Goal: Information Seeking & Learning: Learn about a topic

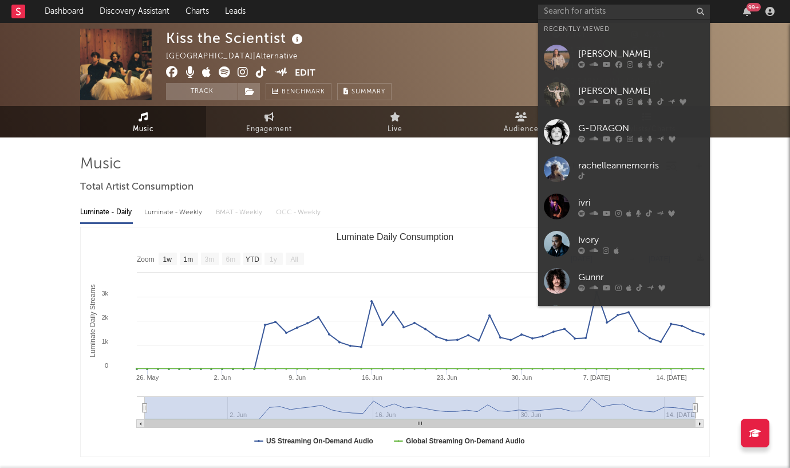
select select "1w"
click at [623, 13] on input "text" at bounding box center [624, 12] width 172 height 14
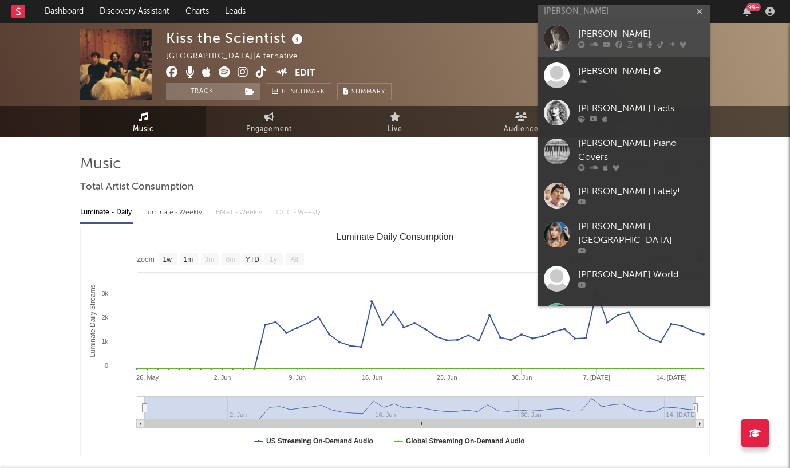
type input "[PERSON_NAME]"
click at [568, 28] on div at bounding box center [557, 38] width 26 height 26
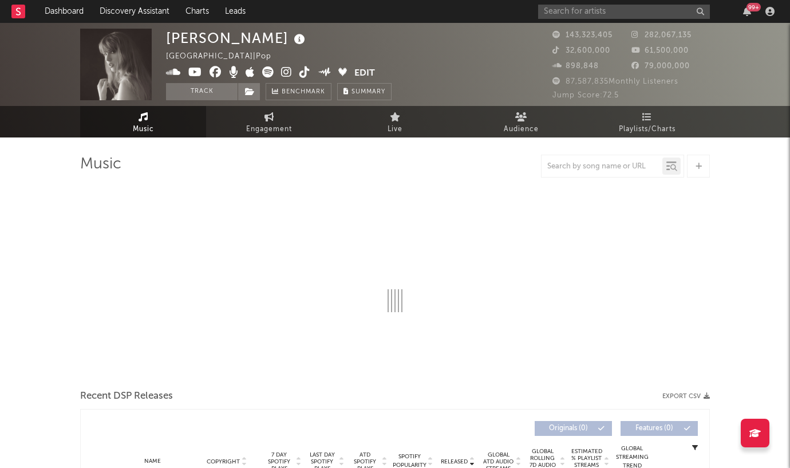
select select "6m"
